Goal: Transaction & Acquisition: Subscribe to service/newsletter

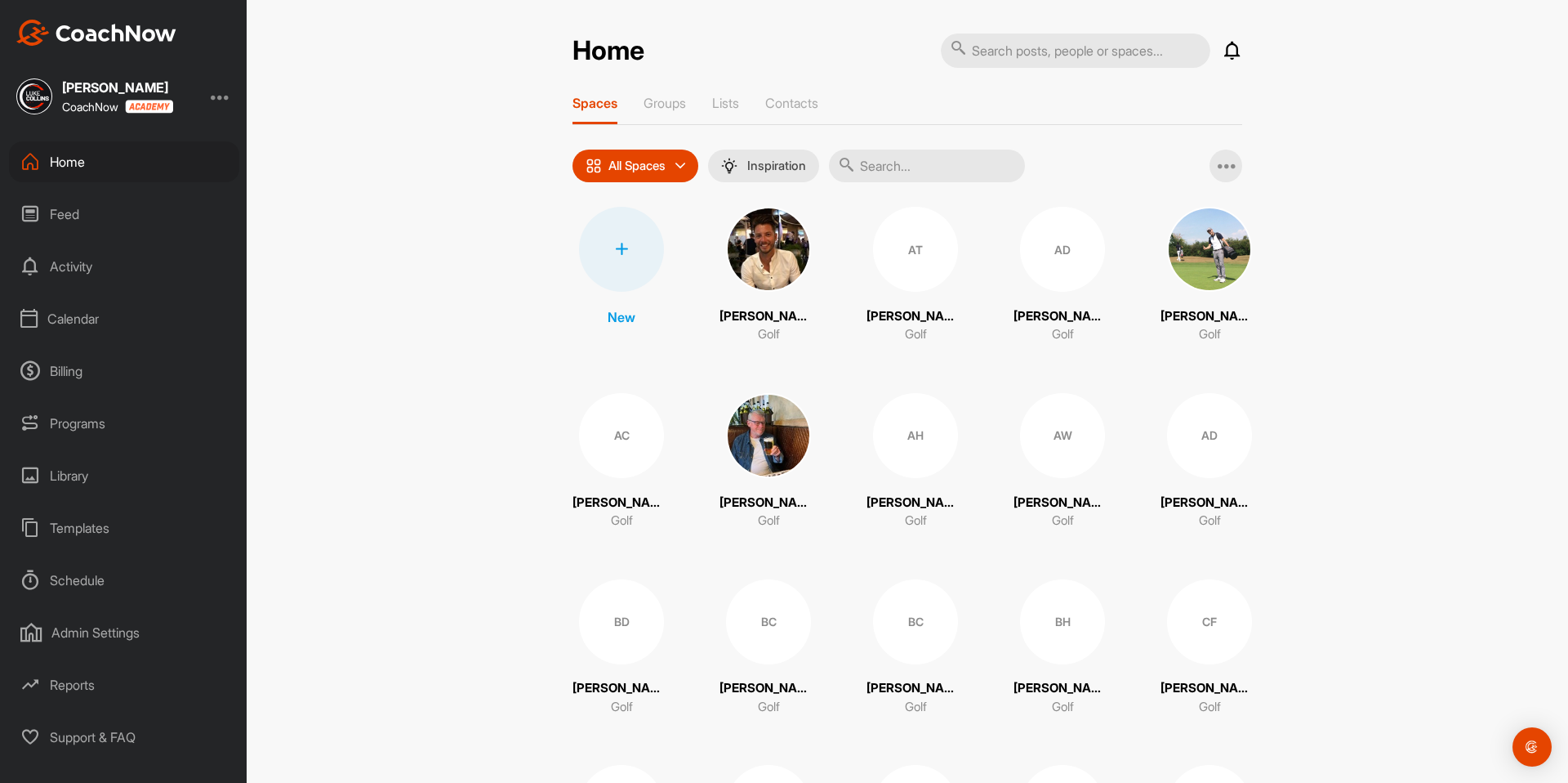
click at [66, 370] on div "Billing" at bounding box center [123, 371] width 230 height 40
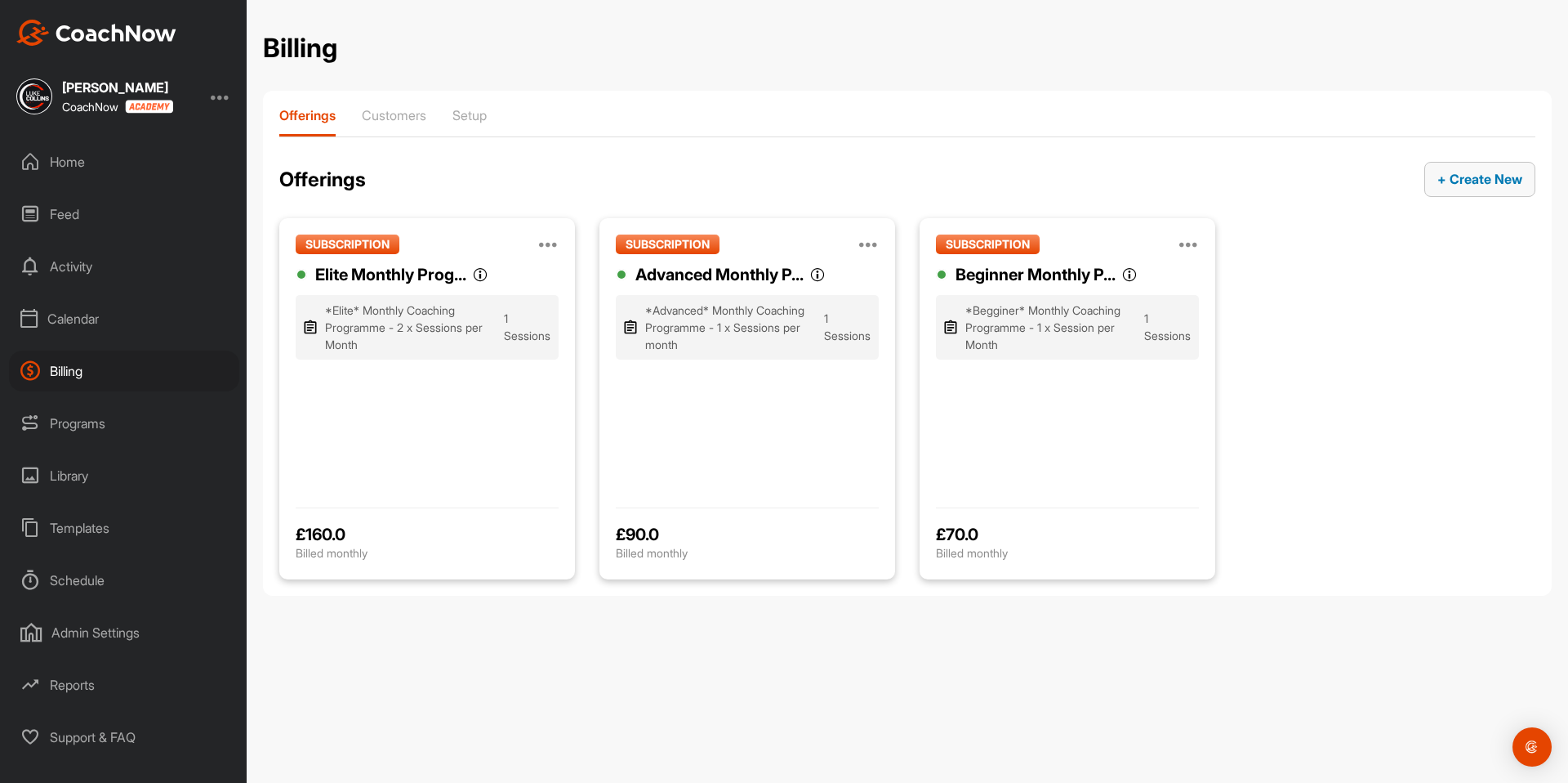
click at [1469, 179] on span "+ Create New" at bounding box center [1480, 178] width 85 height 16
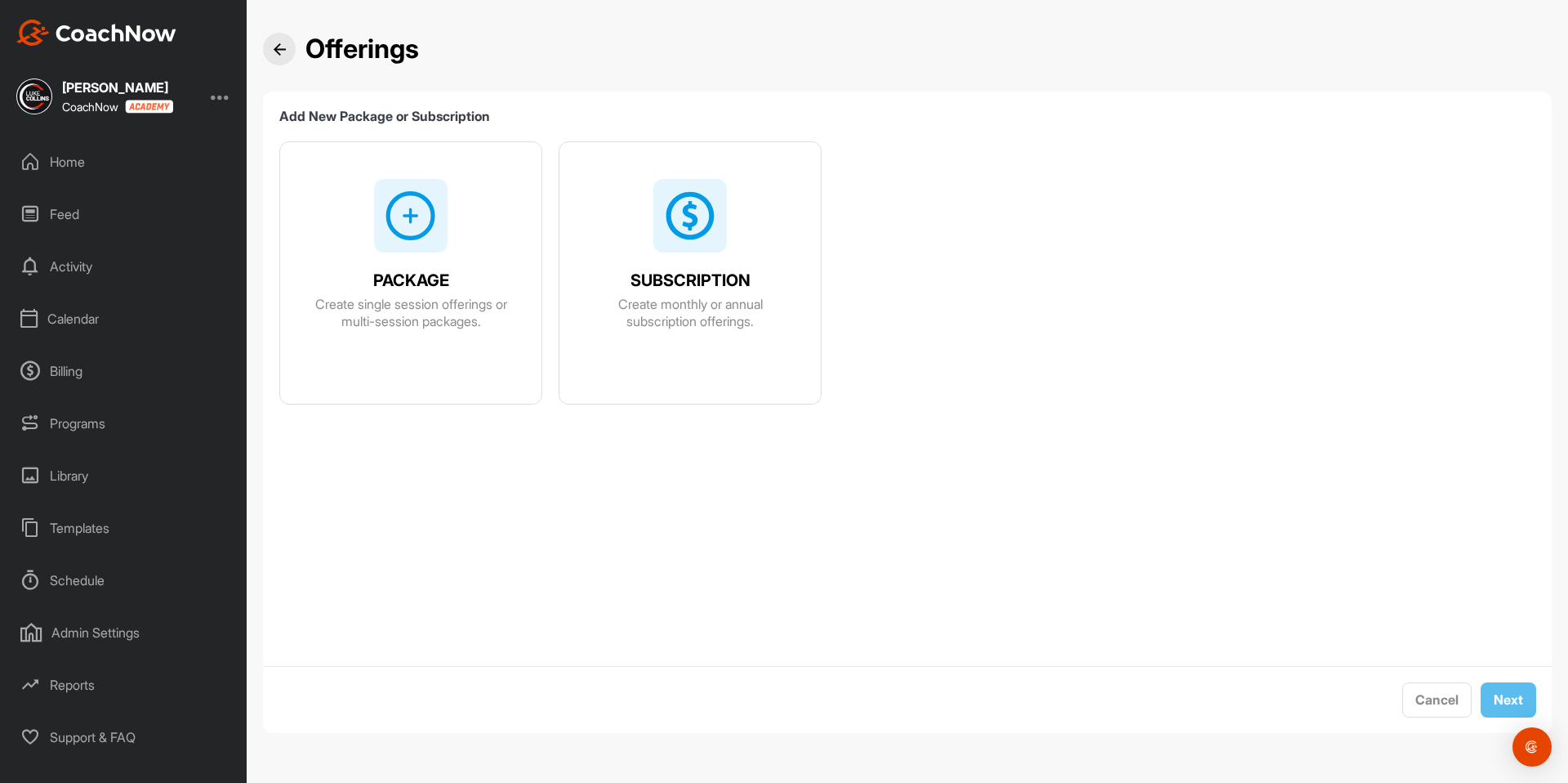
click at [414, 231] on img at bounding box center [411, 216] width 52 height 52
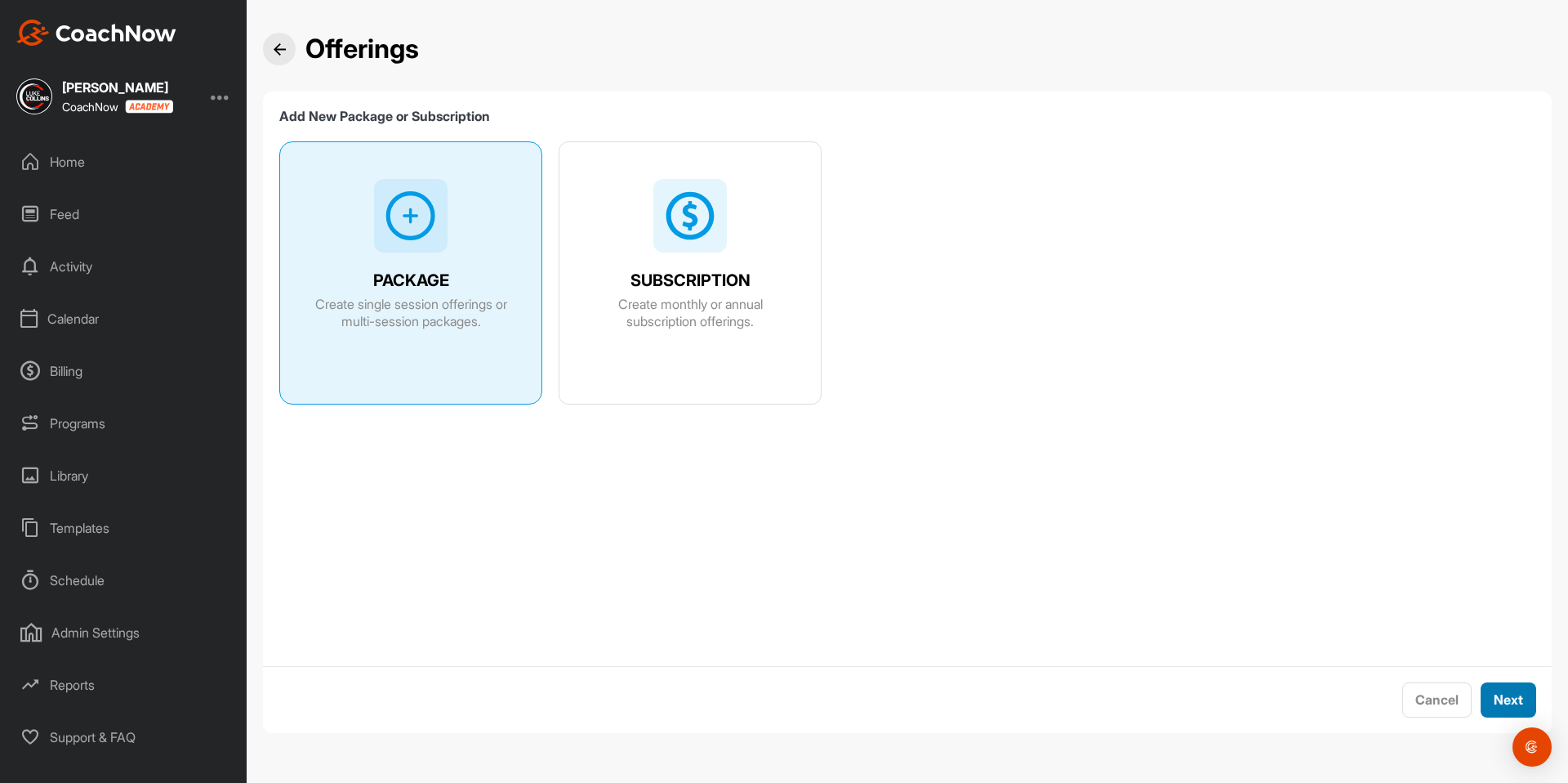
click at [1509, 704] on span "Next" at bounding box center [1508, 699] width 30 height 16
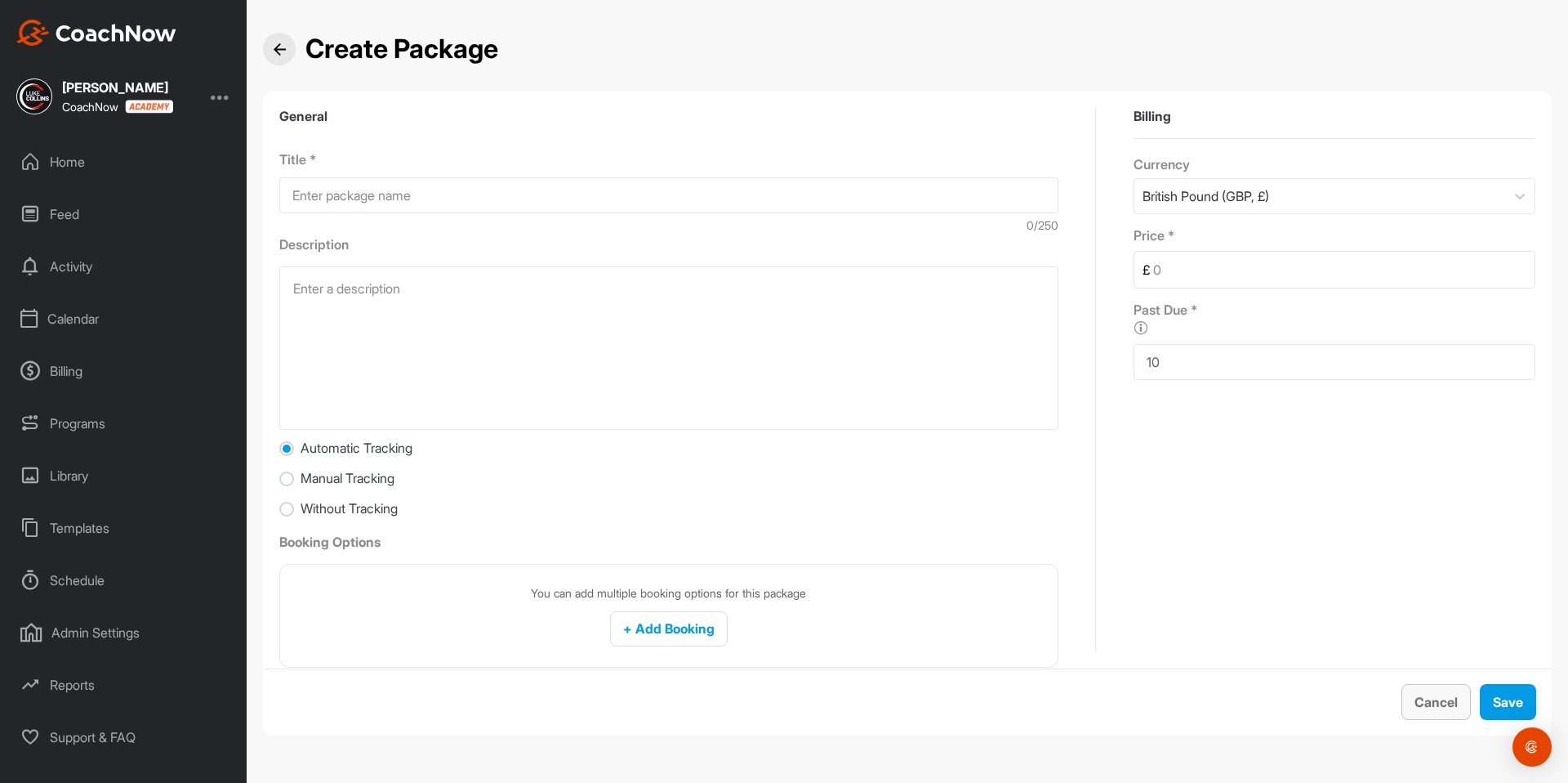
click at [1423, 700] on span "Cancel" at bounding box center [1436, 702] width 43 height 16
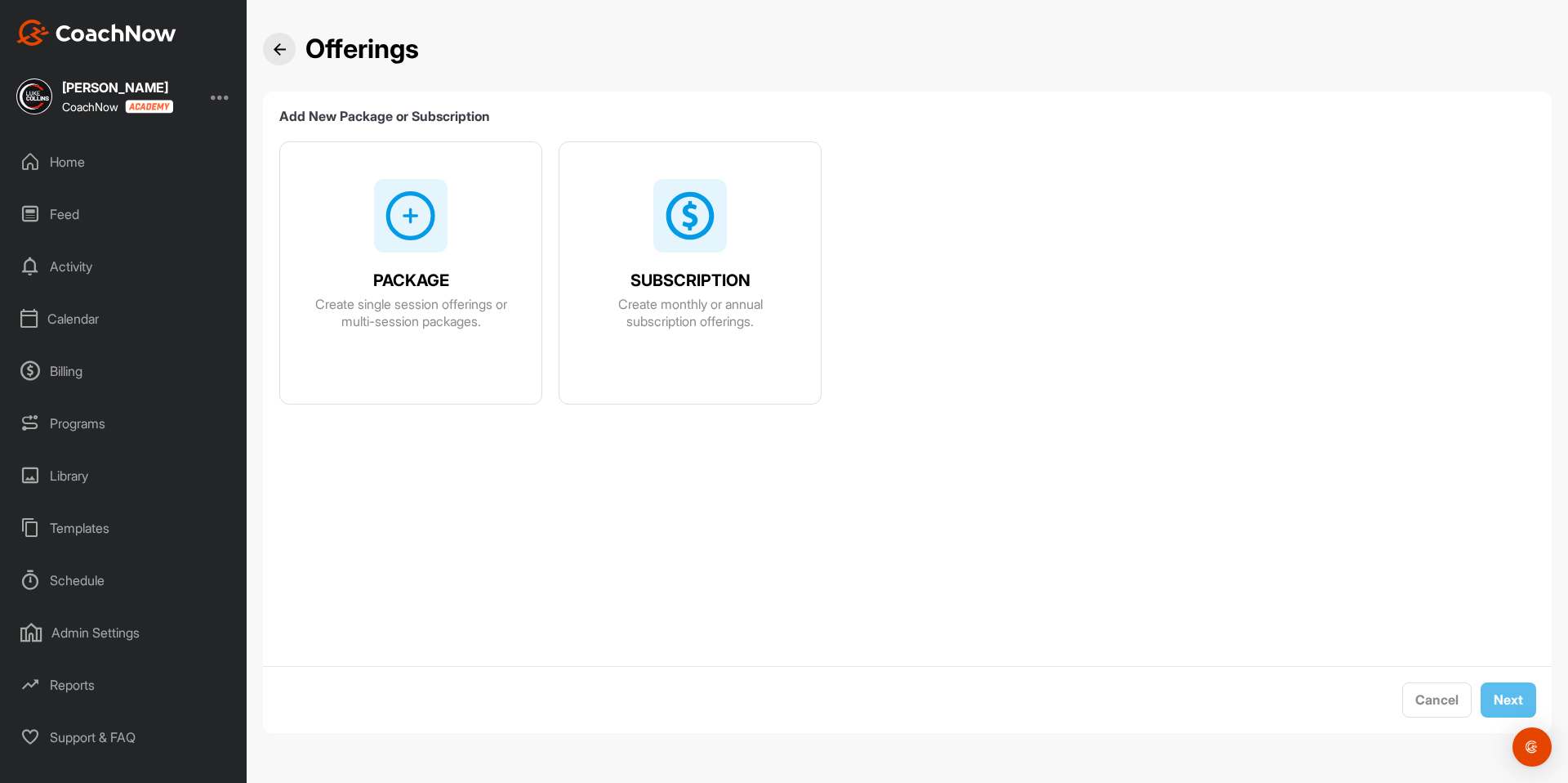
click at [681, 249] on div at bounding box center [690, 216] width 73 height 73
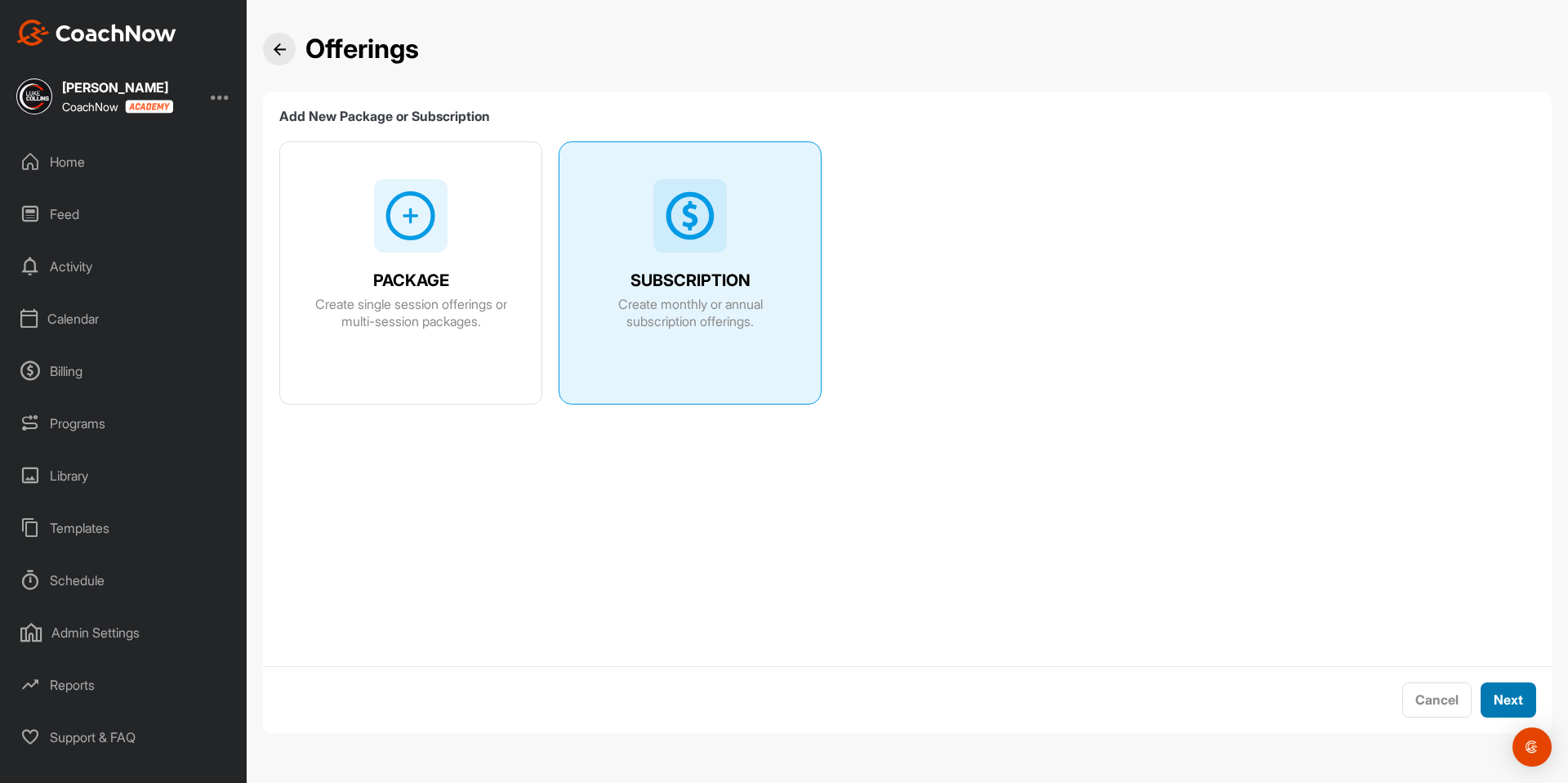
click at [1506, 699] on span "Next" at bounding box center [1508, 699] width 30 height 16
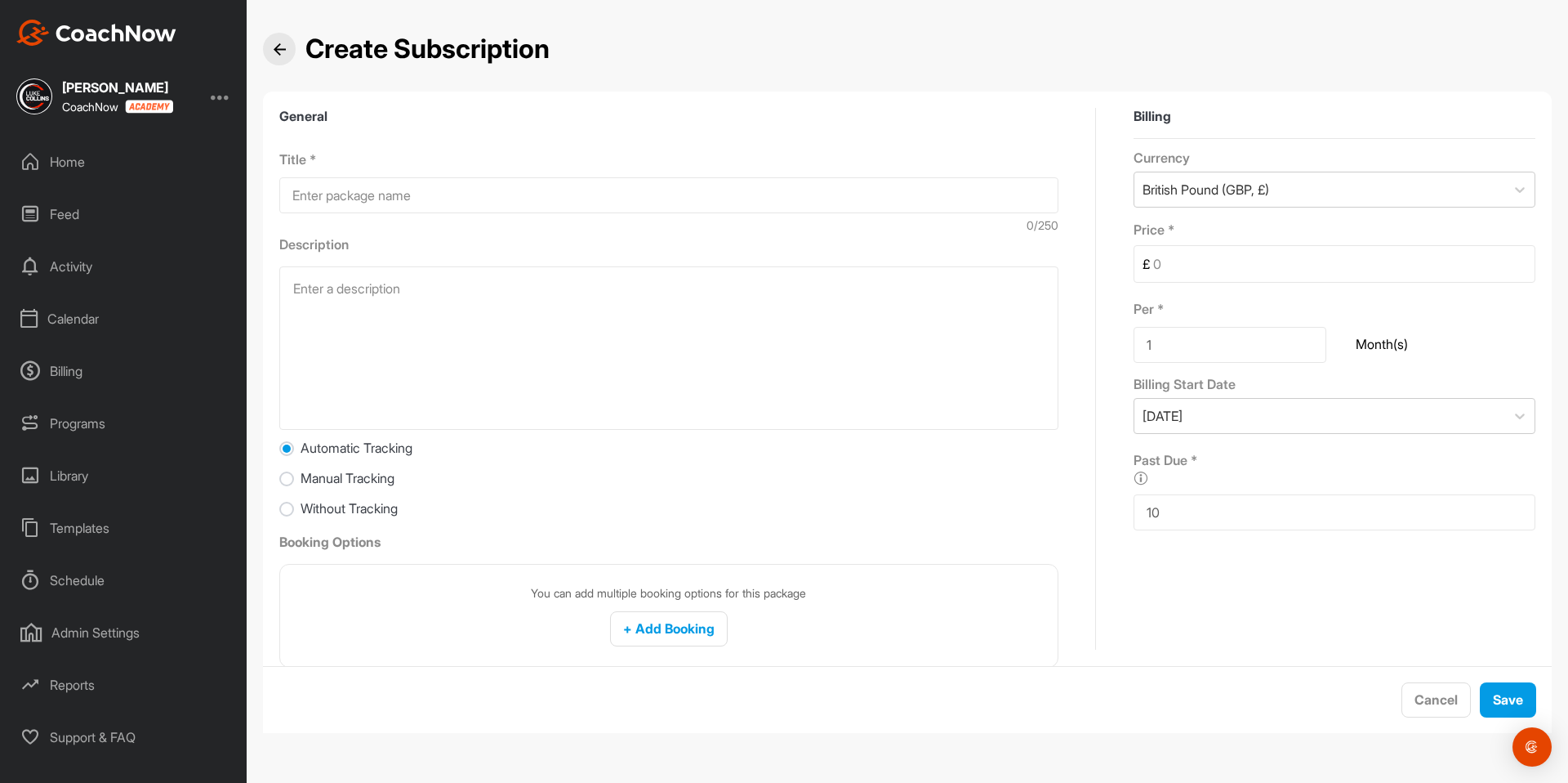
click at [1159, 346] on input "1" at bounding box center [1231, 344] width 193 height 36
type input "6"
click at [227, 98] on div at bounding box center [221, 96] width 19 height 19
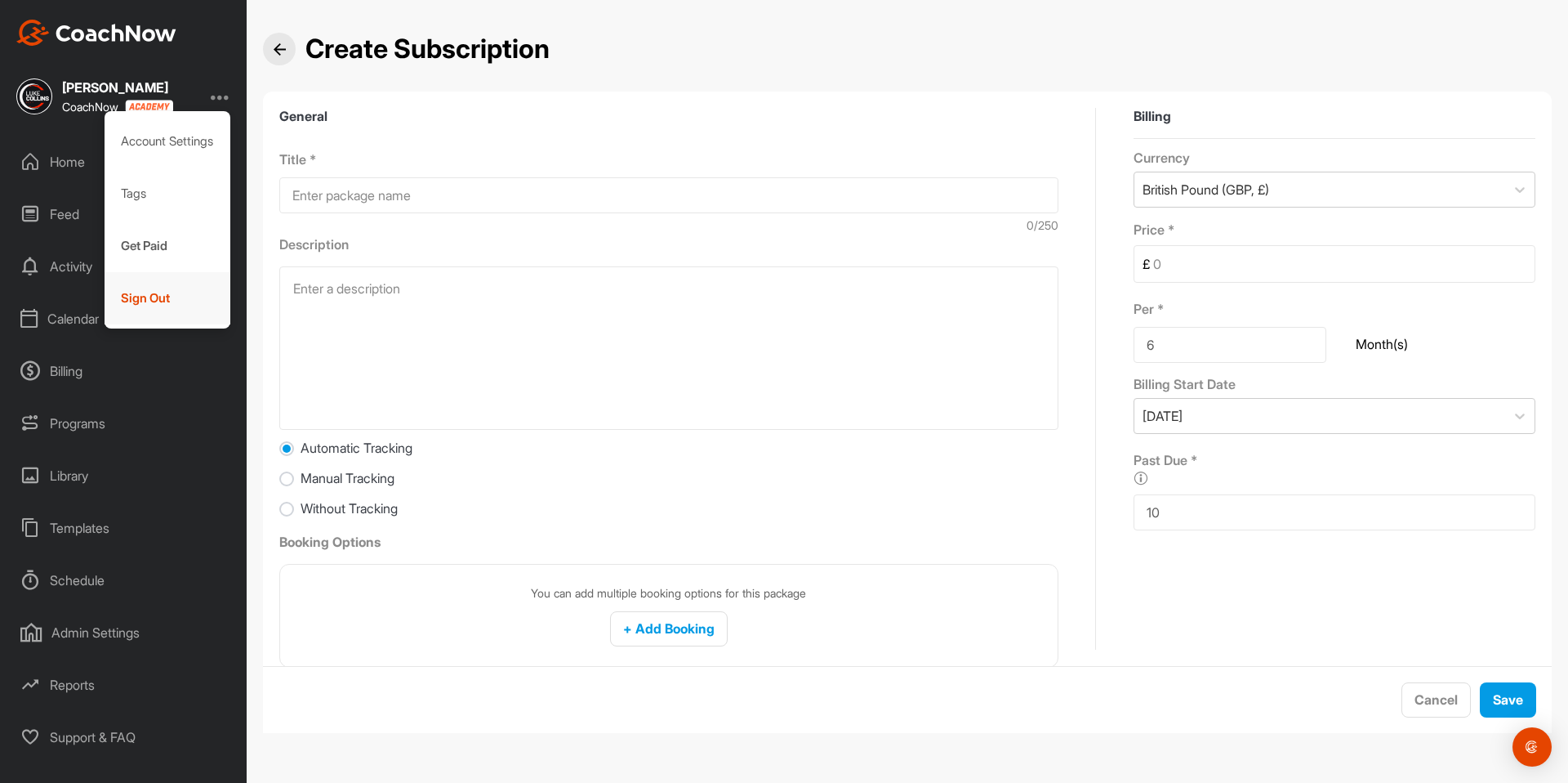
click at [169, 295] on div "Sign Out" at bounding box center [167, 298] width 126 height 52
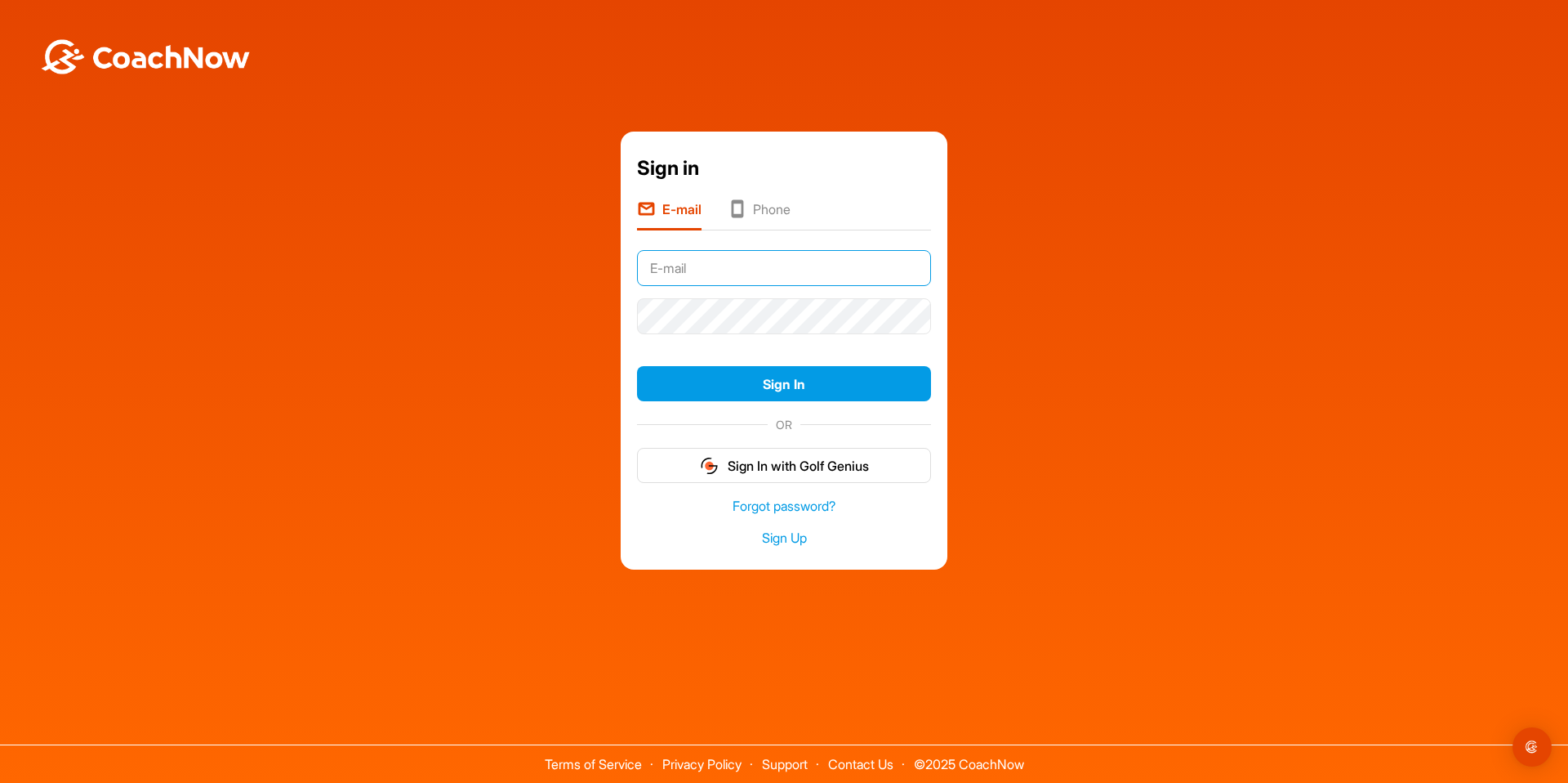
type input "[PERSON_NAME][EMAIL_ADDRESS][PERSON_NAME][DOMAIN_NAME]"
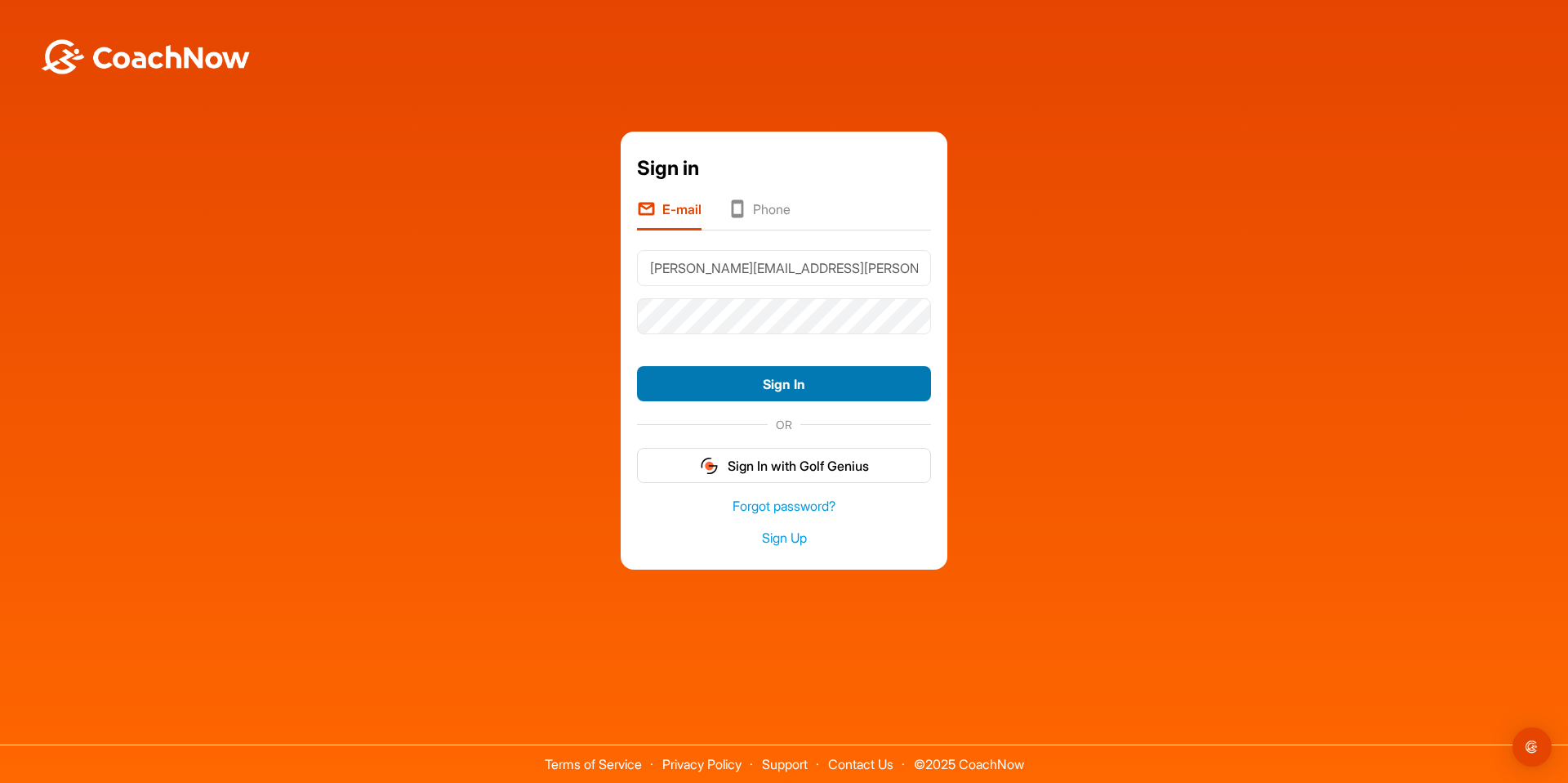
click at [811, 379] on button "Sign In" at bounding box center [784, 384] width 294 height 35
